Goal: Transaction & Acquisition: Purchase product/service

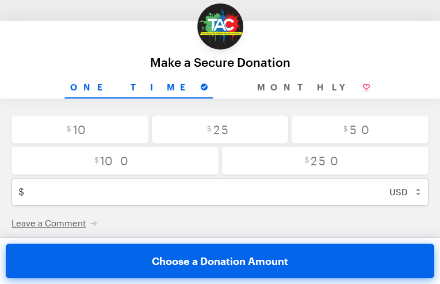
type input "[EMAIL_ADDRESS][DOMAIN_NAME]"
type input "RgsyAkUliIsal"
type input "QDSKKbqGJMD"
type input "wVRwsYzwFW"
type input "rZmLYwNV"
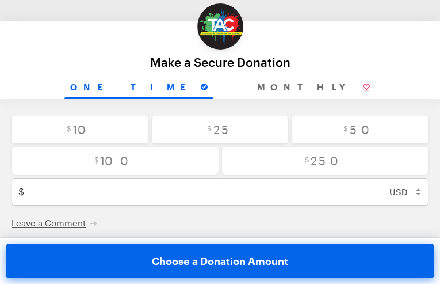
type input "MoJxcRQh"
type input "aDpqwsNAEdcFwOR"
select select "MD"
radio input "true"
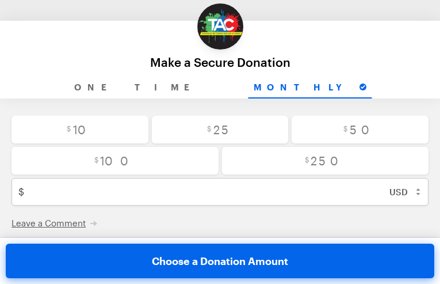
radio input "true"
radio input "false"
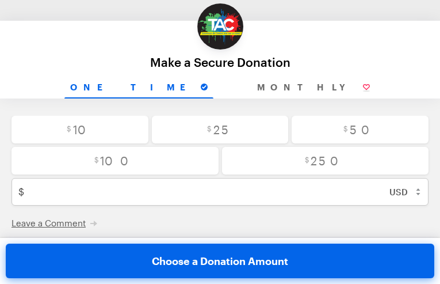
radio input "true"
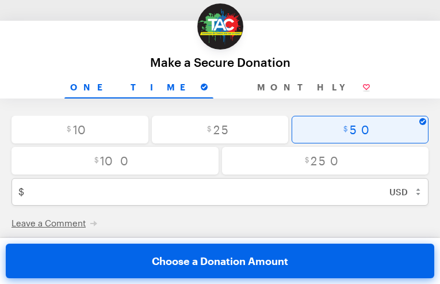
radio input "true"
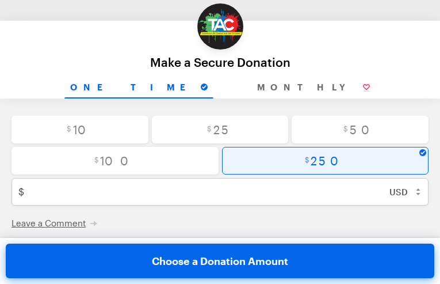
radio input "false"
type input "250"
checkbox input "true"
radio input "true"
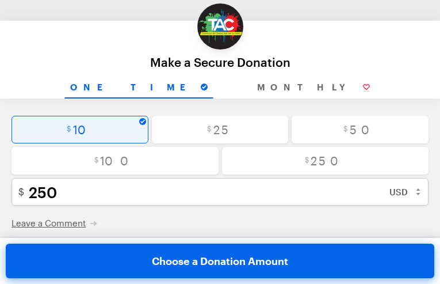
radio input "true"
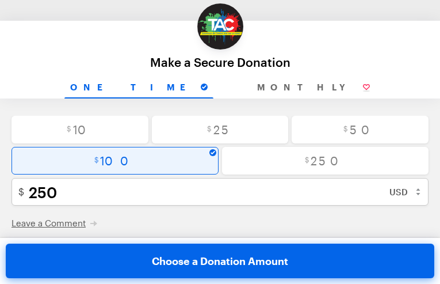
radio input "true"
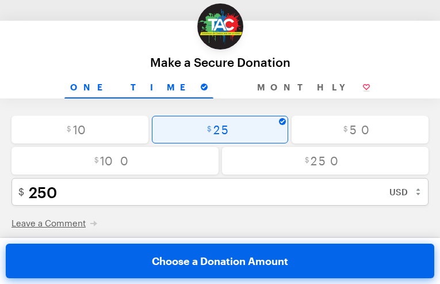
radio input "false"
type input "25"
checkbox input "true"
radio input "true"
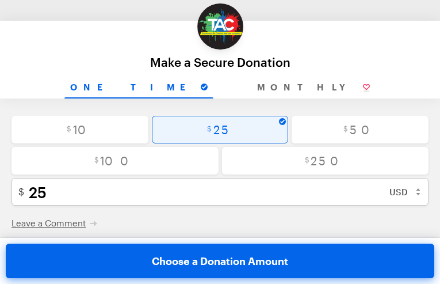
checkbox input "true"
radio input "true"
checkbox input "false"
